Goal: Find specific page/section: Find specific page/section

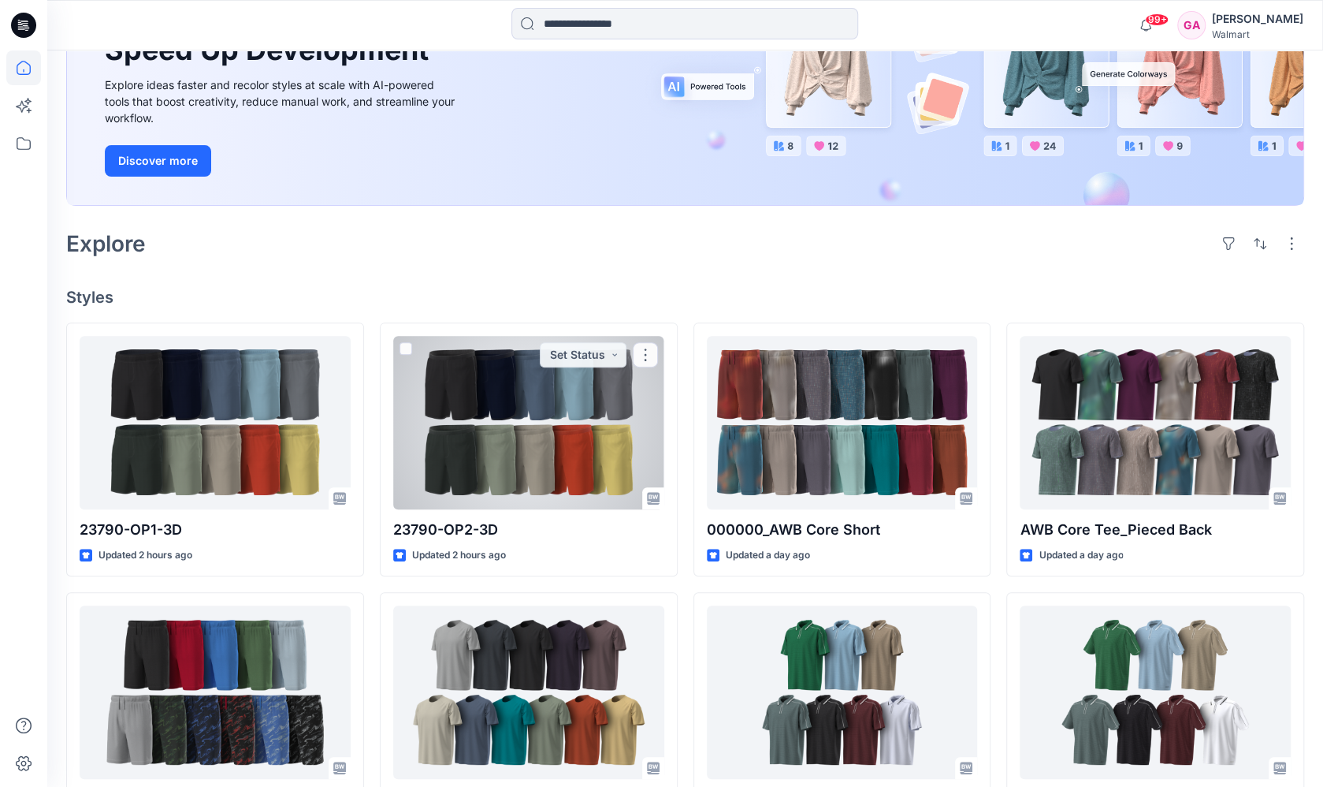
scroll to position [130, 0]
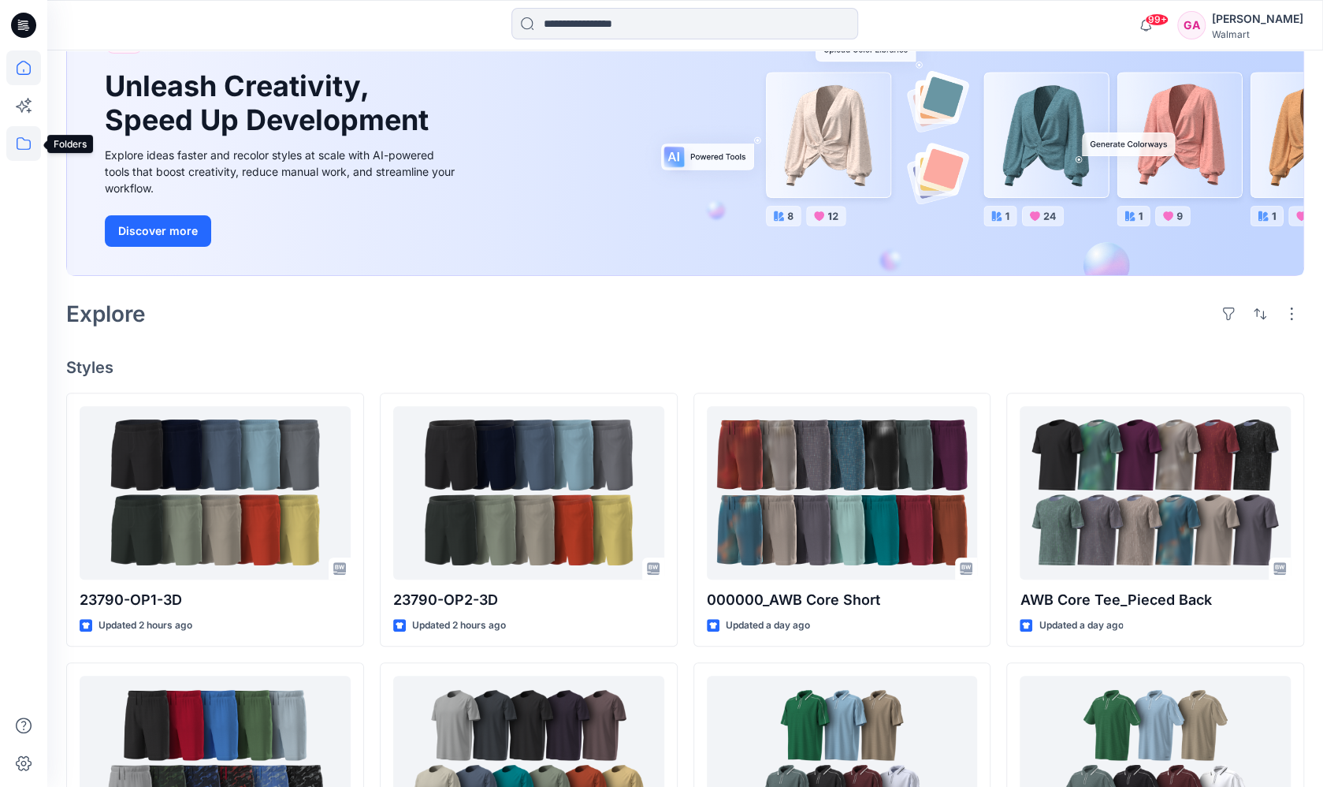
click at [29, 147] on icon at bounding box center [24, 143] width 14 height 13
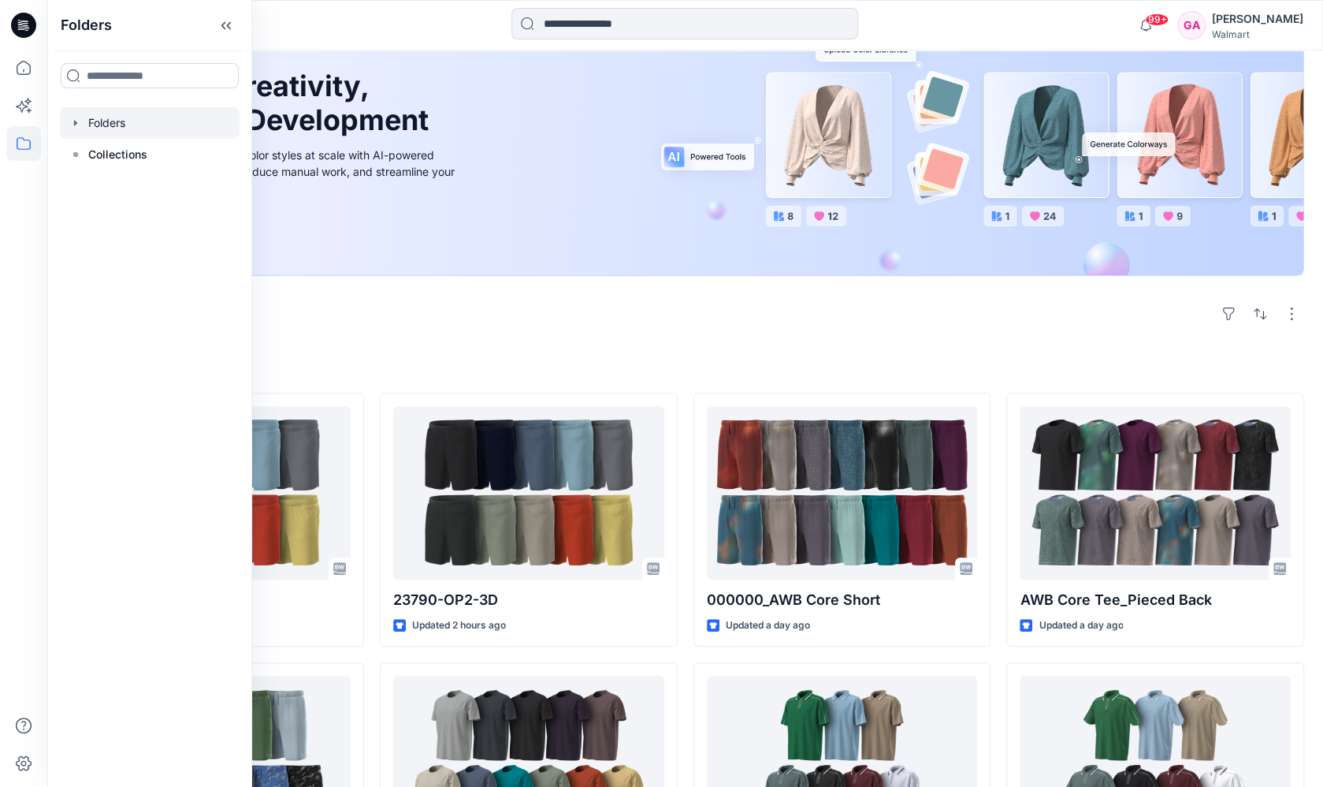
click at [106, 128] on div at bounding box center [150, 123] width 180 height 32
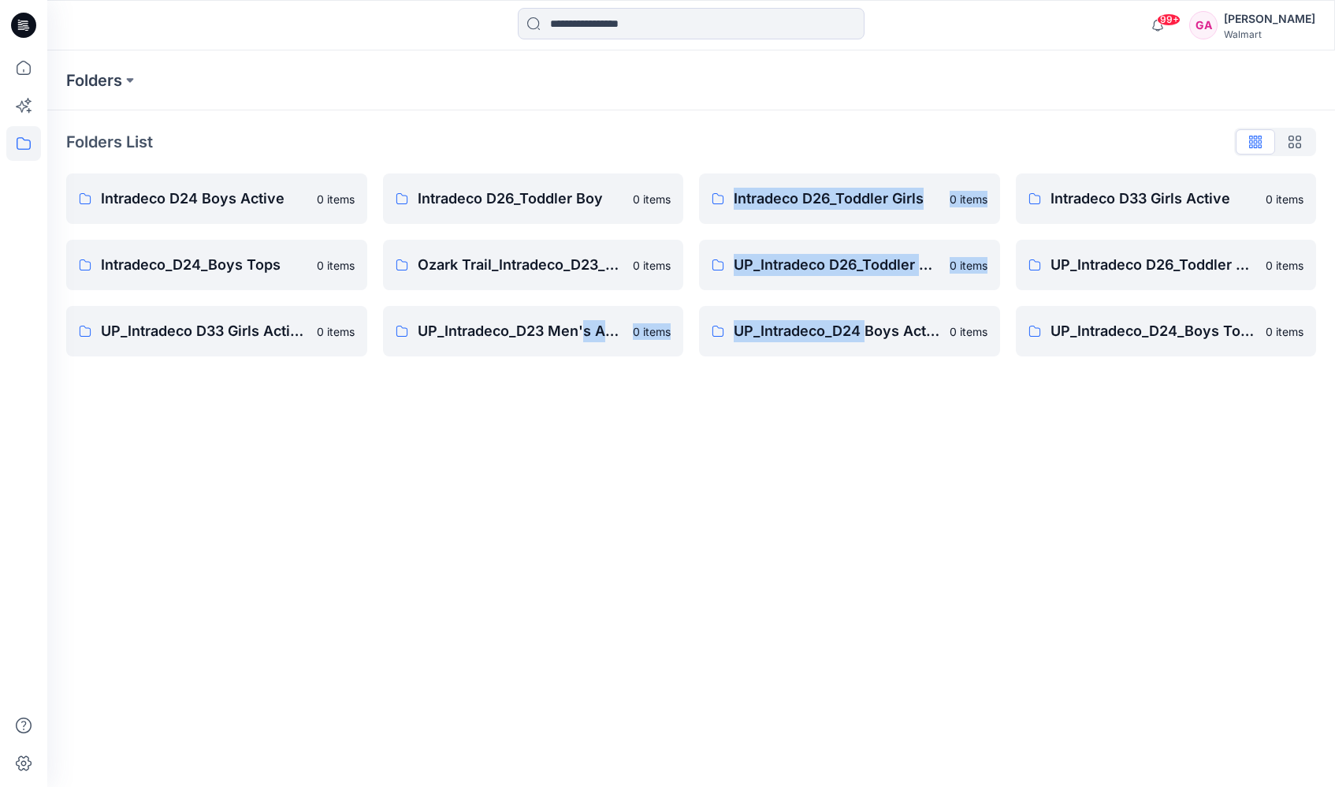
drag, startPoint x: 582, startPoint y: 403, endPoint x: 867, endPoint y: 435, distance: 287.1
click at [867, 435] on div "Folders Folders List Intradeco D24 Boys Active 0 items Intradeco_D24_Boys Tops …" at bounding box center [691, 418] width 1288 height 736
click at [766, 515] on div "Folders Folders List Intradeco D24 Boys Active 0 items Intradeco_D24_Boys Tops …" at bounding box center [691, 418] width 1288 height 736
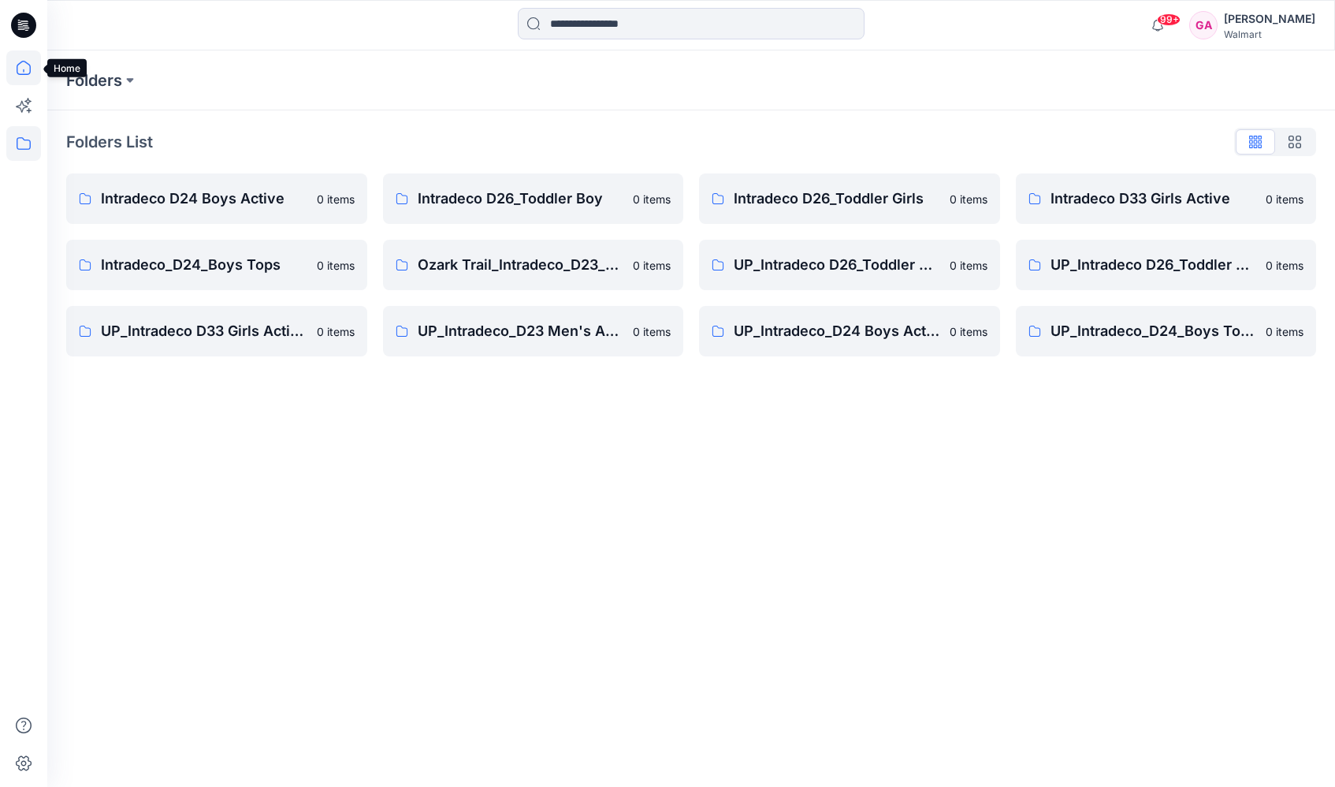
click at [22, 70] on icon at bounding box center [23, 67] width 35 height 35
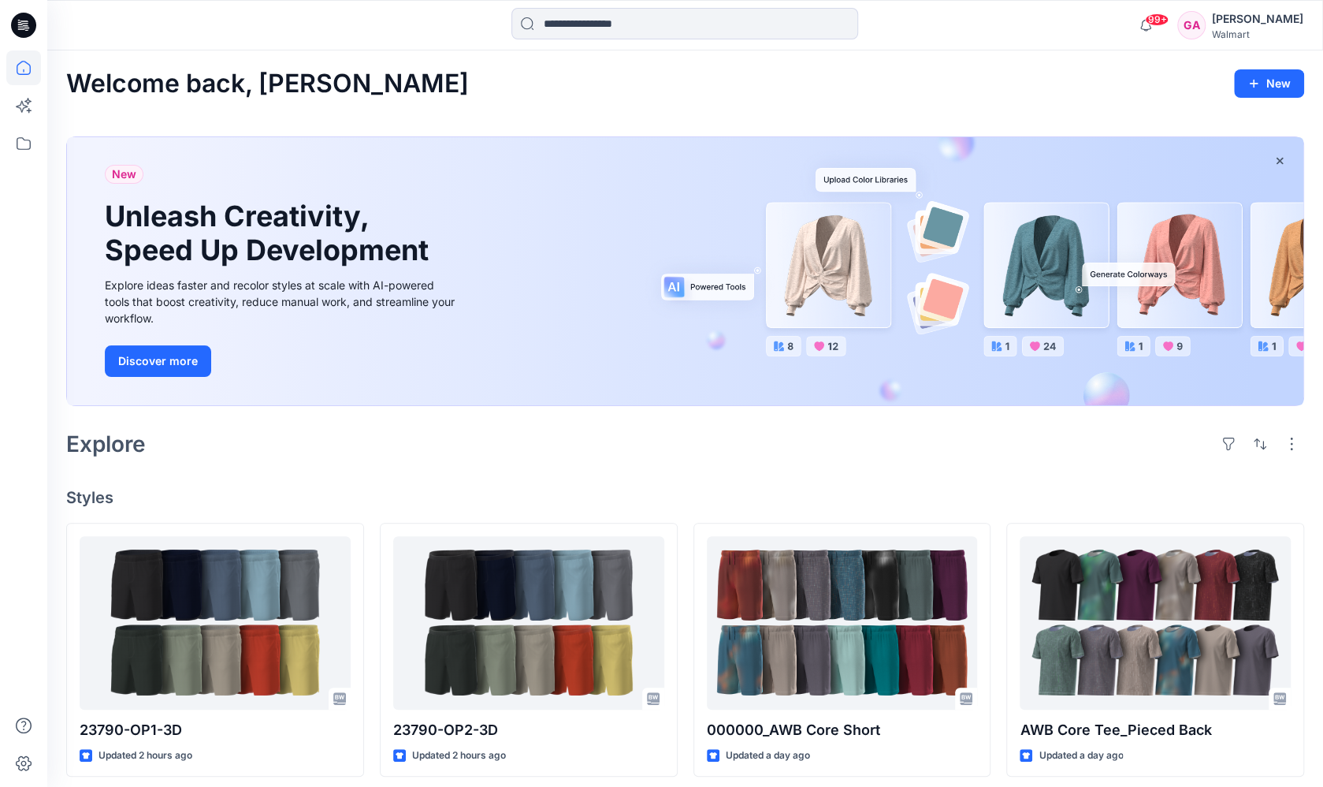
click at [29, 141] on icon at bounding box center [23, 143] width 35 height 35
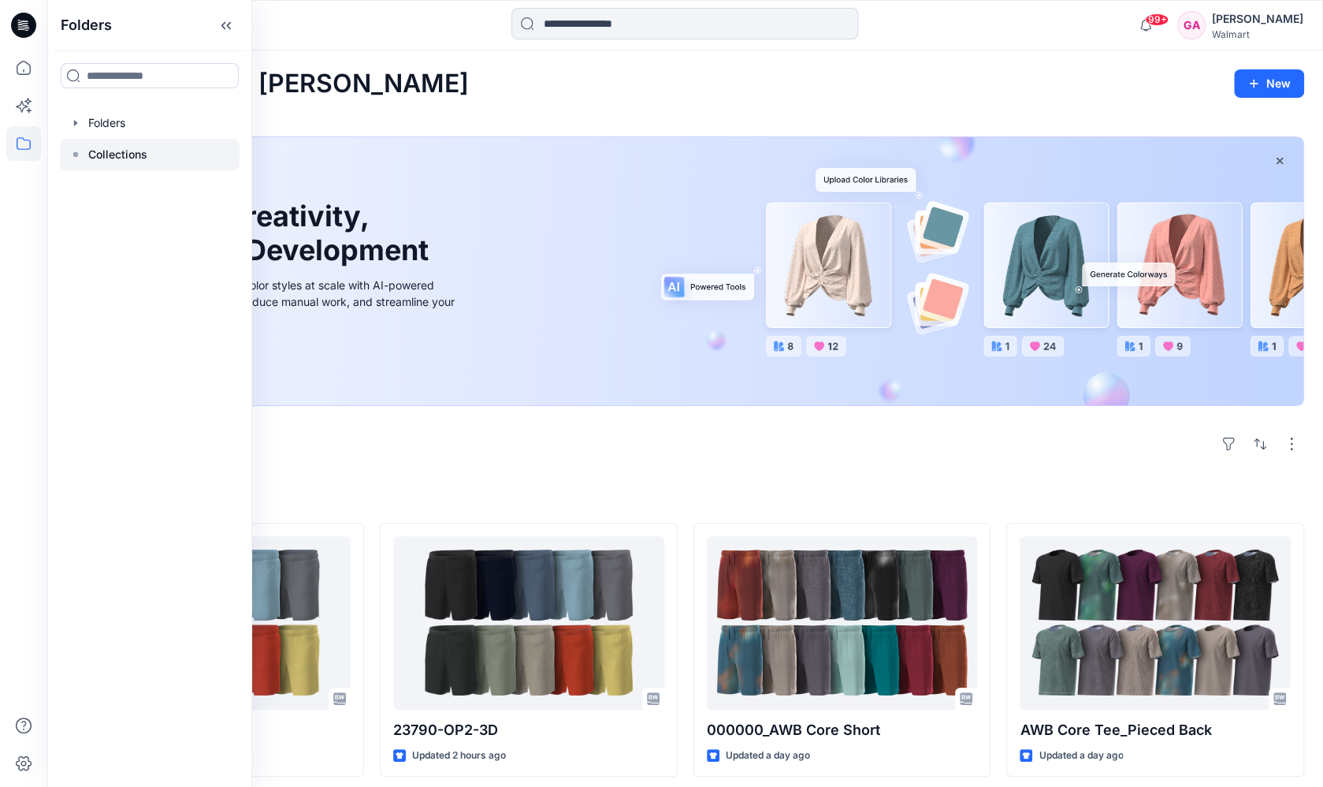
click at [110, 160] on p "Collections" at bounding box center [117, 154] width 59 height 19
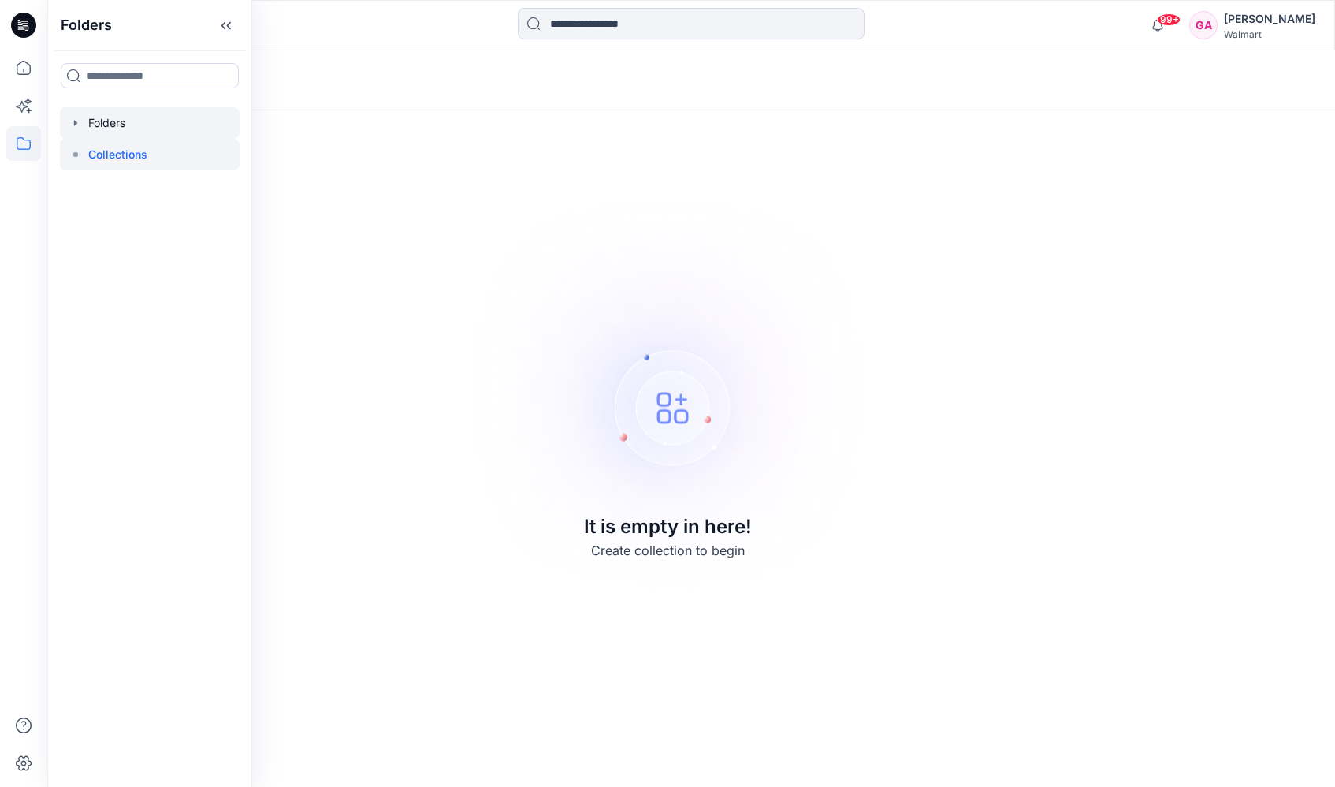
click at [102, 117] on div at bounding box center [150, 123] width 180 height 32
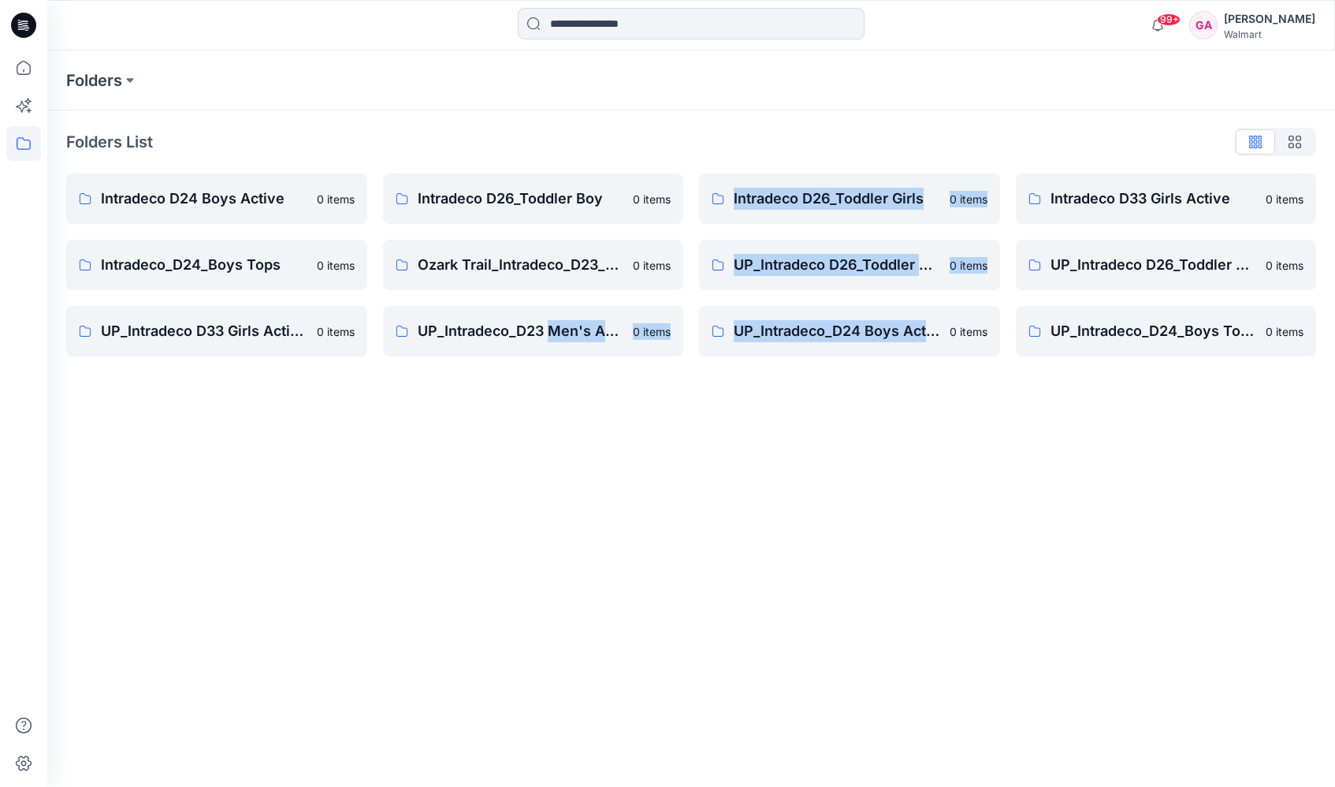
drag, startPoint x: 553, startPoint y: 416, endPoint x: 935, endPoint y: 452, distance: 383.1
click at [935, 452] on div "Folders Folders List Intradeco D24 Boys Active 0 items Intradeco_D24_Boys Tops …" at bounding box center [691, 418] width 1288 height 736
click at [746, 470] on div "Folders Folders List Intradeco D24 Boys Active 0 items Intradeco_D24_Boys Tops …" at bounding box center [691, 418] width 1288 height 736
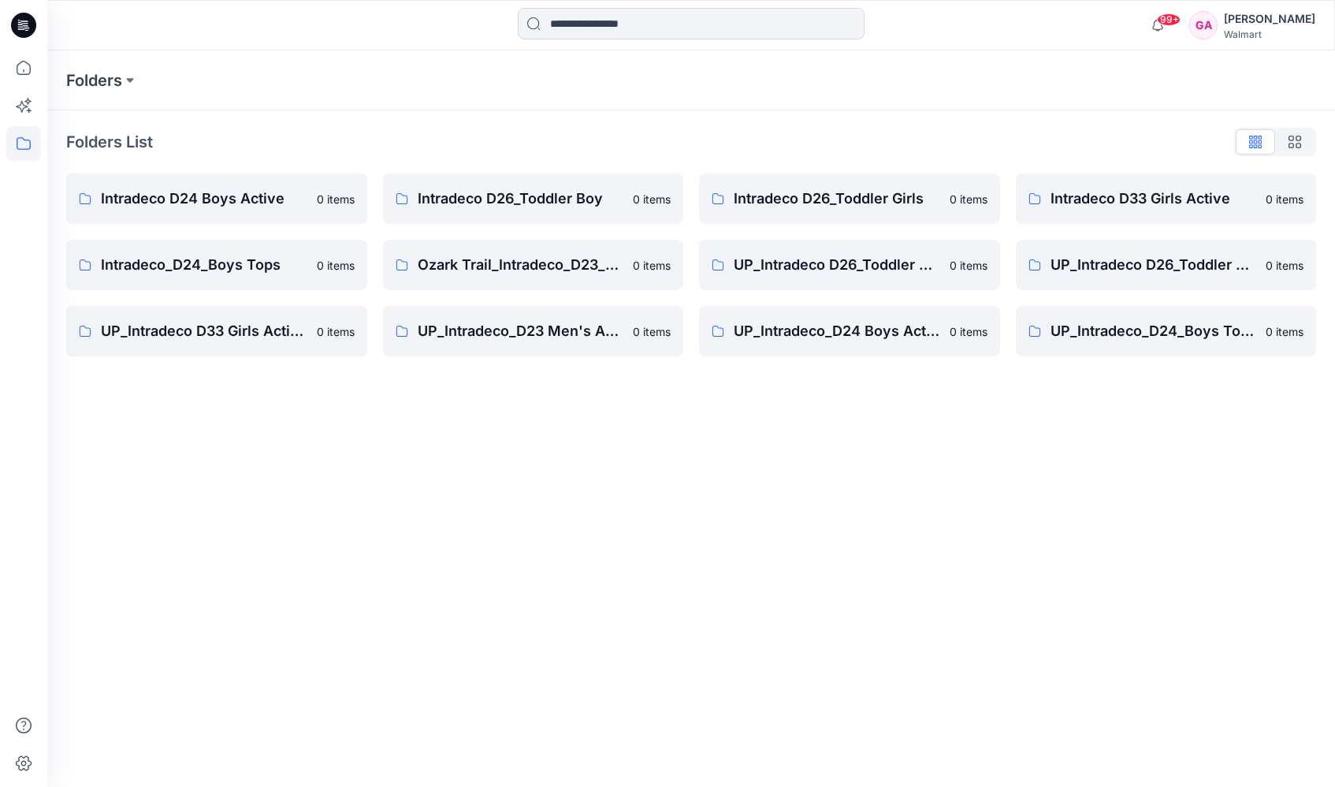
click at [532, 428] on div "Folders Folders List Intradeco D24 Boys Active 0 items Intradeco_D24_Boys Tops …" at bounding box center [691, 418] width 1288 height 736
click at [560, 335] on p "UP_Intradeco_D23 Men's Active" at bounding box center [521, 331] width 206 height 22
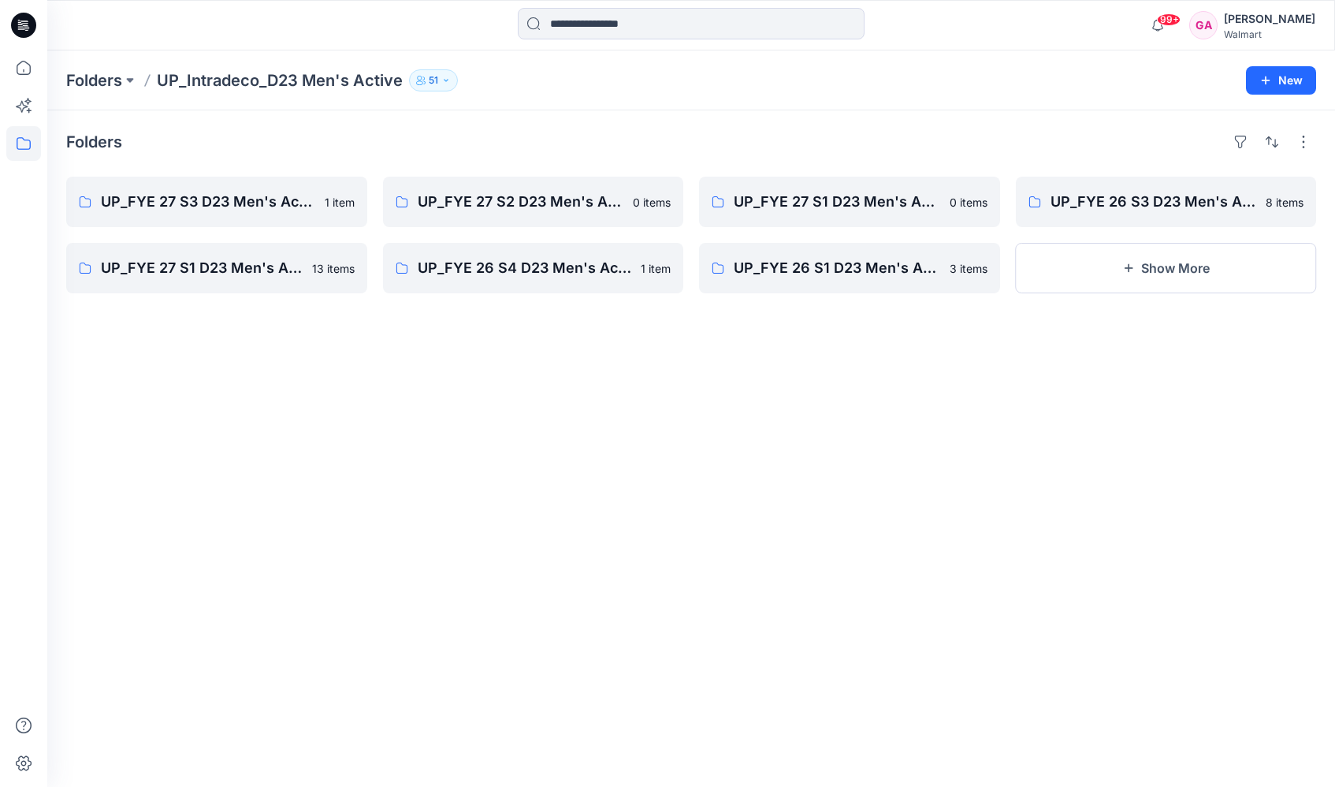
click at [1031, 437] on div "Folders UP_FYE 27 S3 D23 Men's Active - Intradeco 1 item UP_FYE 27 S1 D23 Men's…" at bounding box center [691, 448] width 1288 height 676
click at [1098, 515] on div "Folders UP_FYE 27 S3 D23 Men's Active - Intradeco 1 item UP_FYE 27 S1 D23 Men's…" at bounding box center [691, 448] width 1288 height 676
click at [943, 513] on div "Folders UP_FYE 27 S3 D23 Men's Active - Intradeco 1 item UP_FYE 27 S1 D23 Men's…" at bounding box center [691, 448] width 1288 height 676
click at [24, 69] on icon at bounding box center [23, 67] width 35 height 35
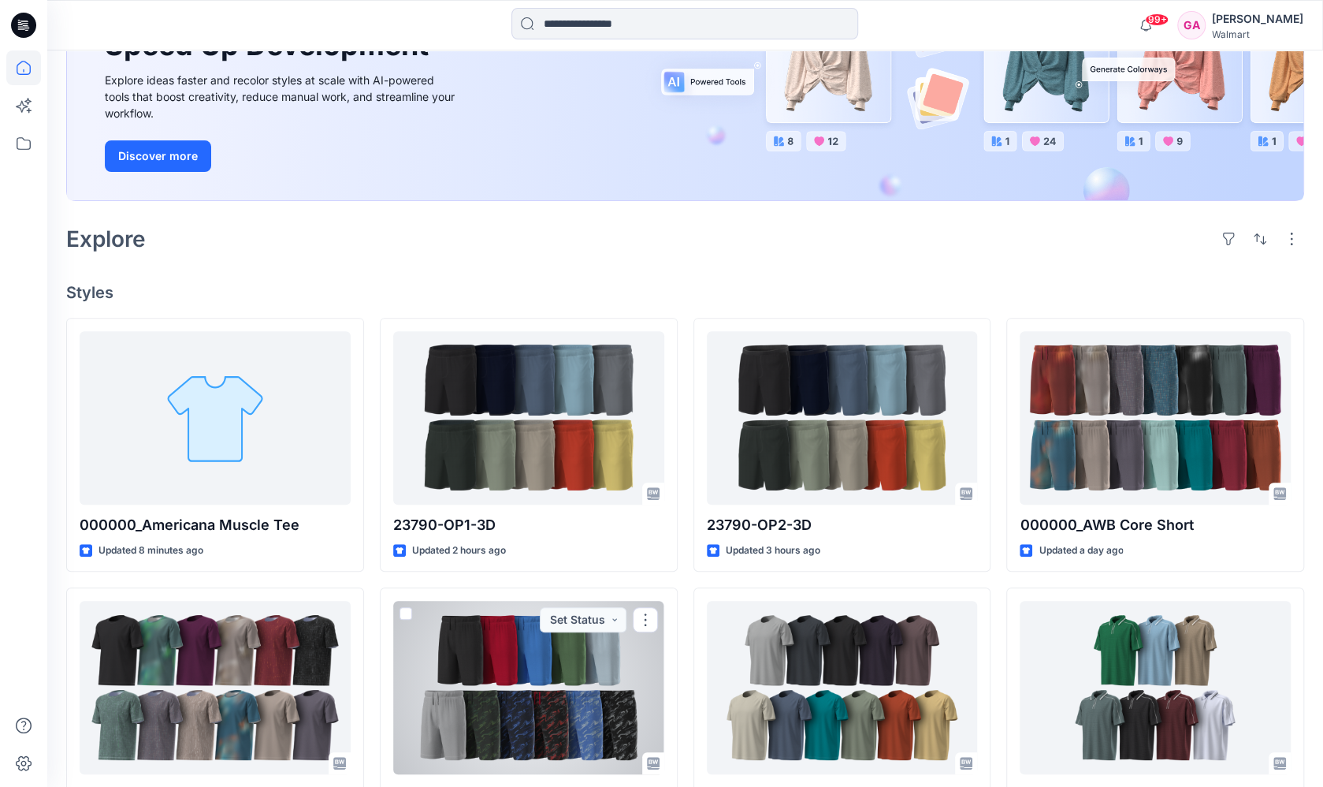
scroll to position [130, 0]
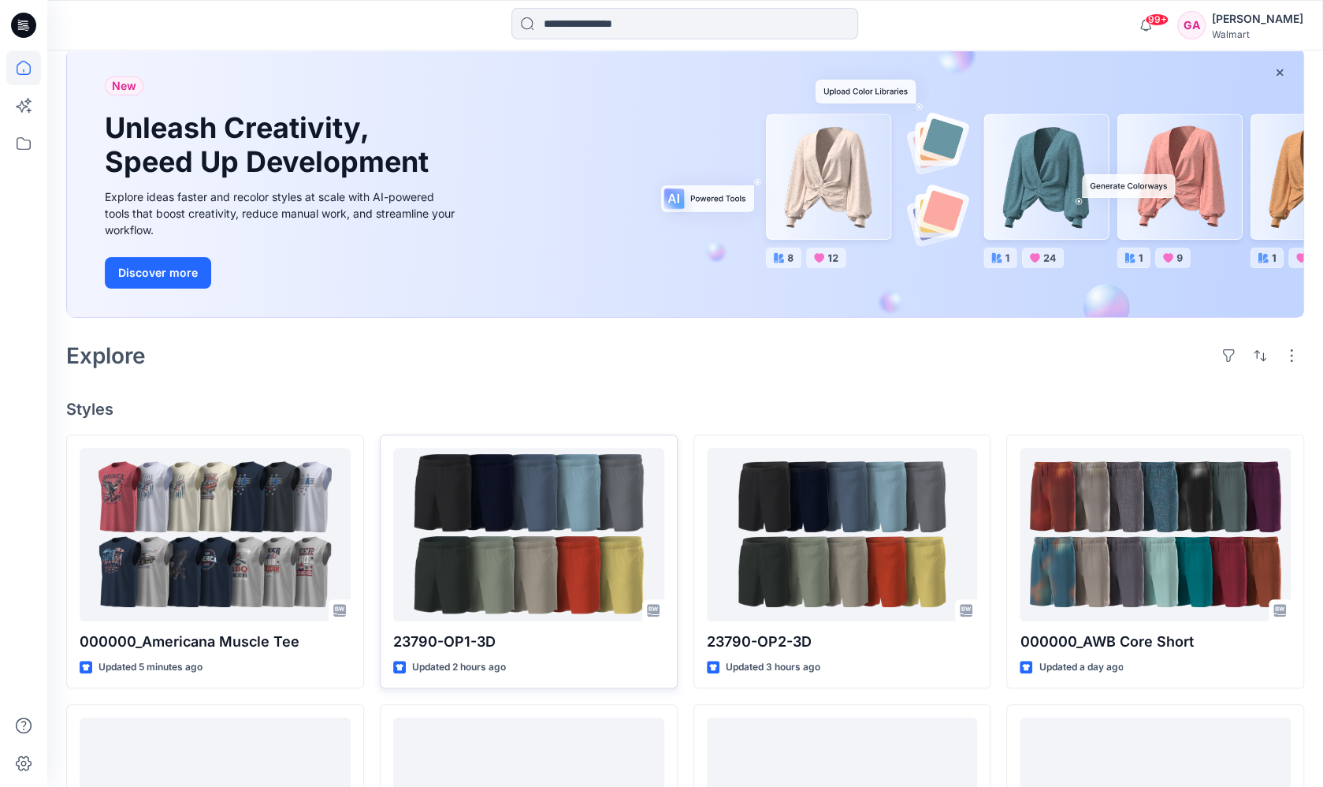
scroll to position [158, 0]
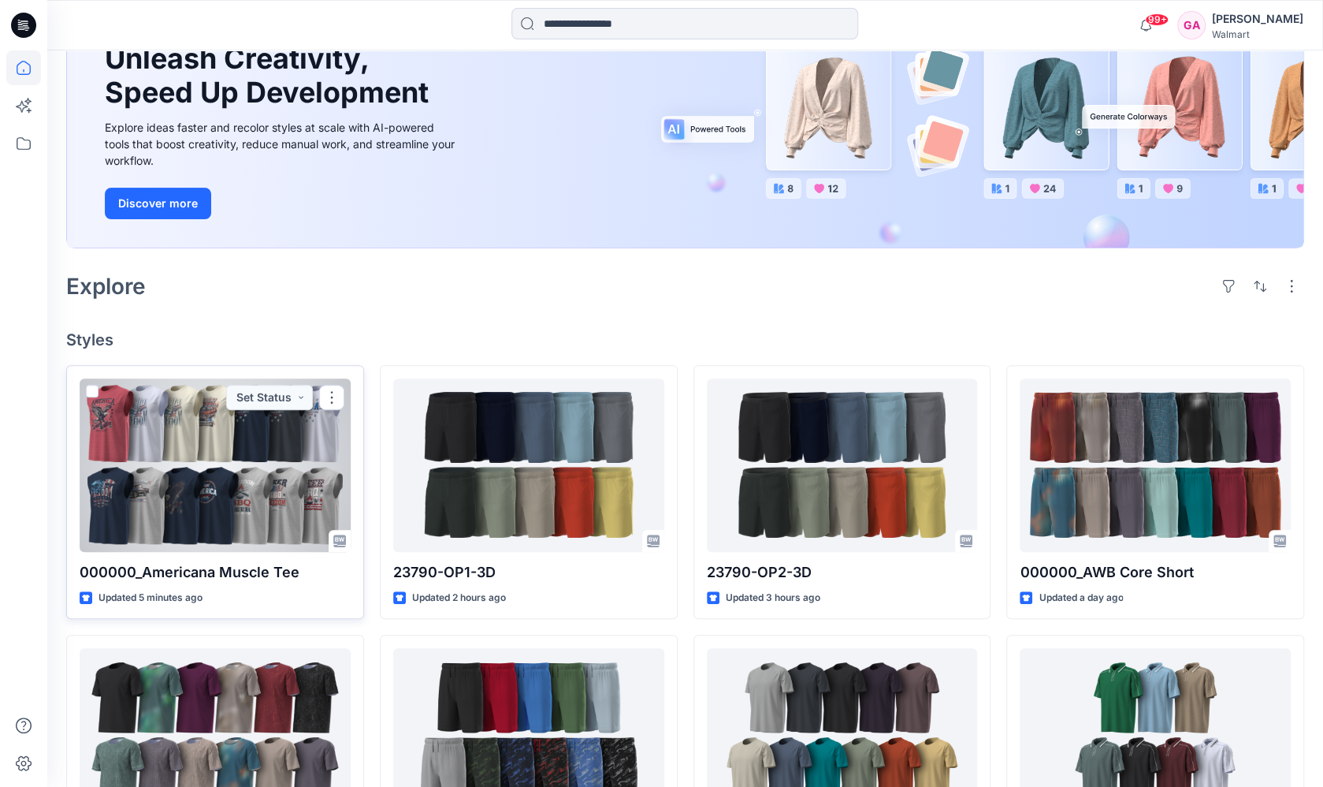
click at [238, 470] on div at bounding box center [215, 464] width 271 height 173
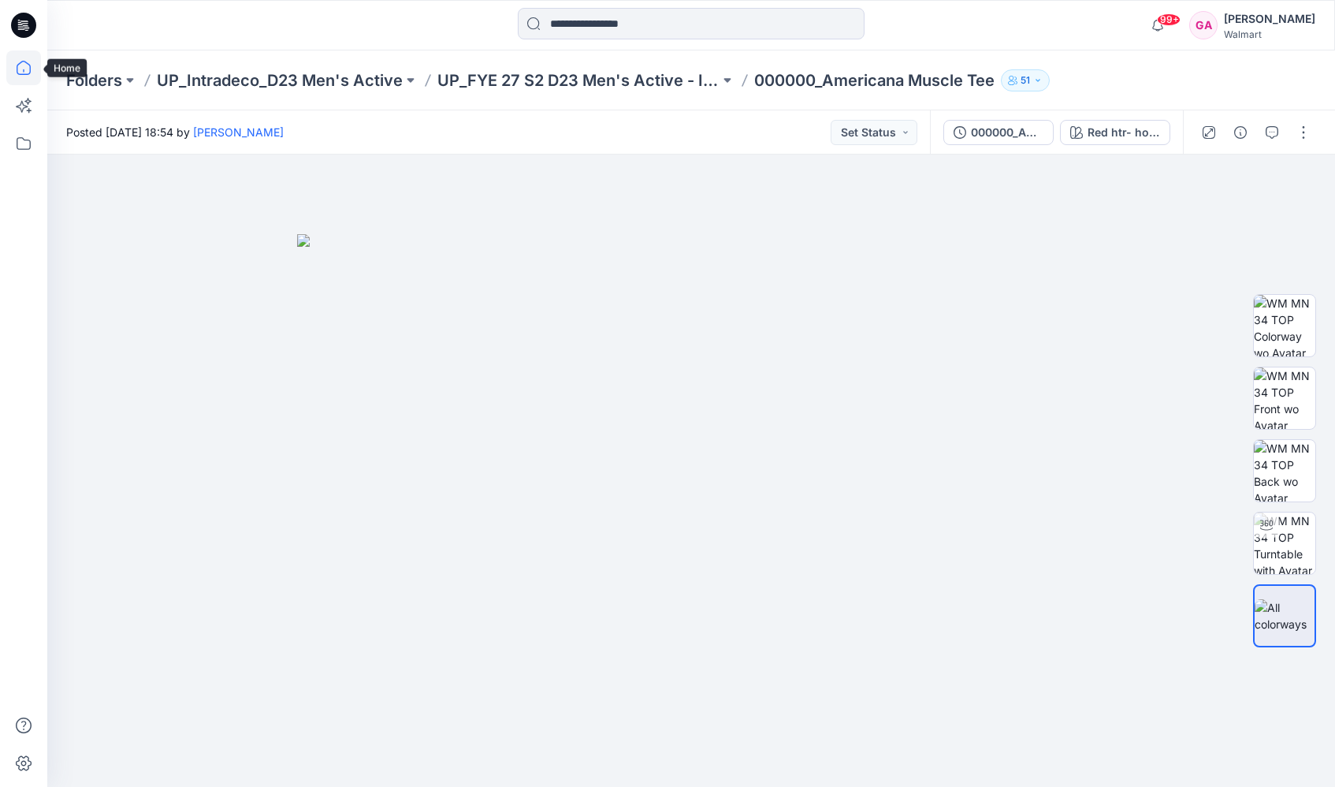
click at [28, 74] on icon at bounding box center [24, 68] width 14 height 14
